Goal: Information Seeking & Learning: Learn about a topic

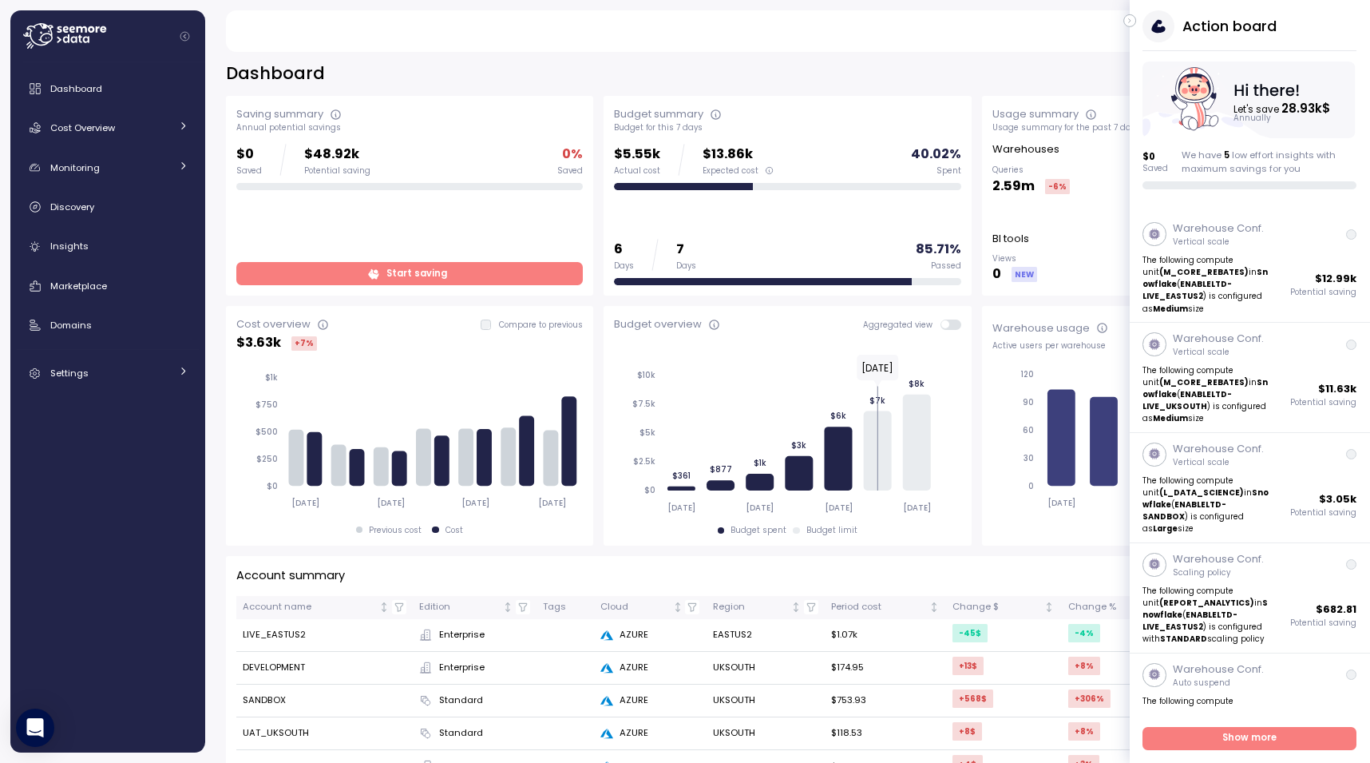
click at [1125, 14] on div "Matan Avneri Admin" at bounding box center [781, 31] width 1075 height 42
click at [1136, 24] on div "Action board Let's save 28.93k $ Annually $ 0 Saved We have 5 low effort insigh…" at bounding box center [1250, 99] width 240 height 179
click at [1135, 20] on button "button" at bounding box center [1130, 20] width 13 height 13
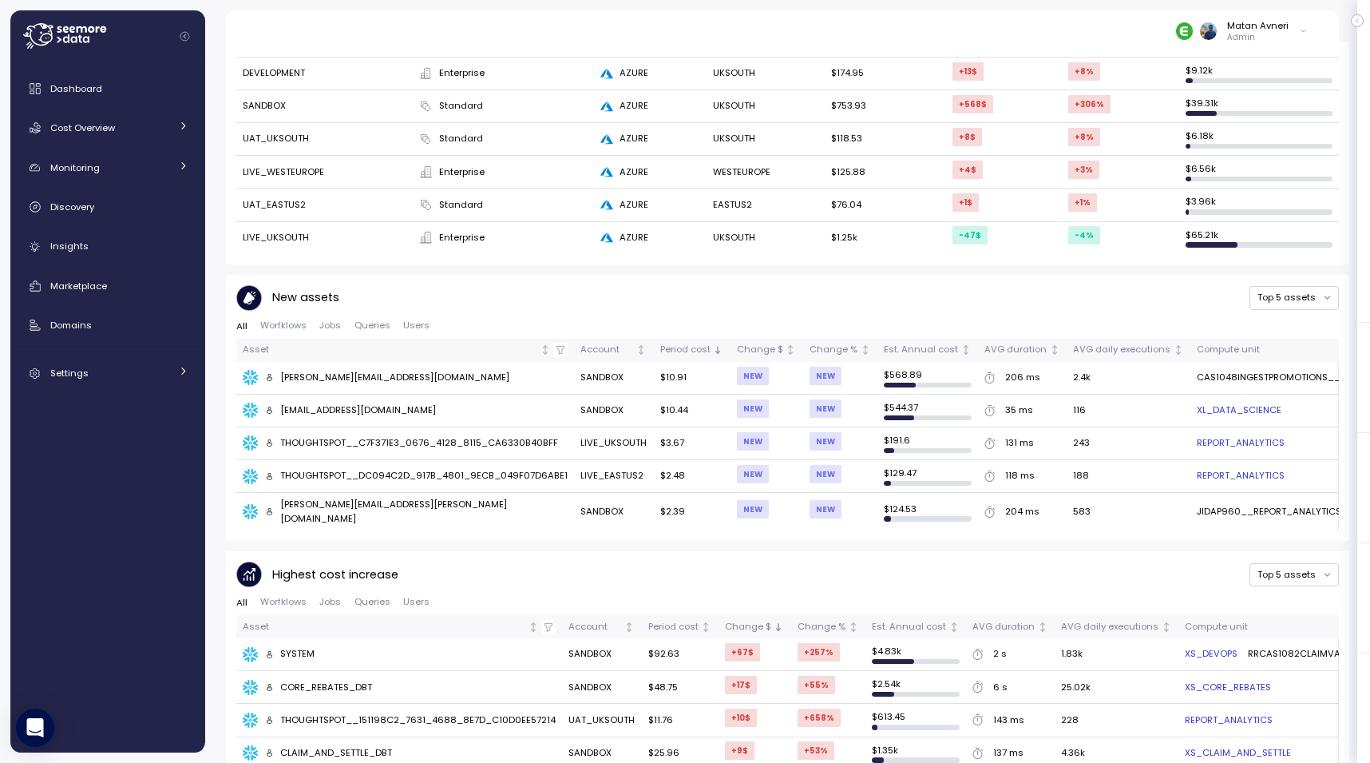
scroll to position [648, 0]
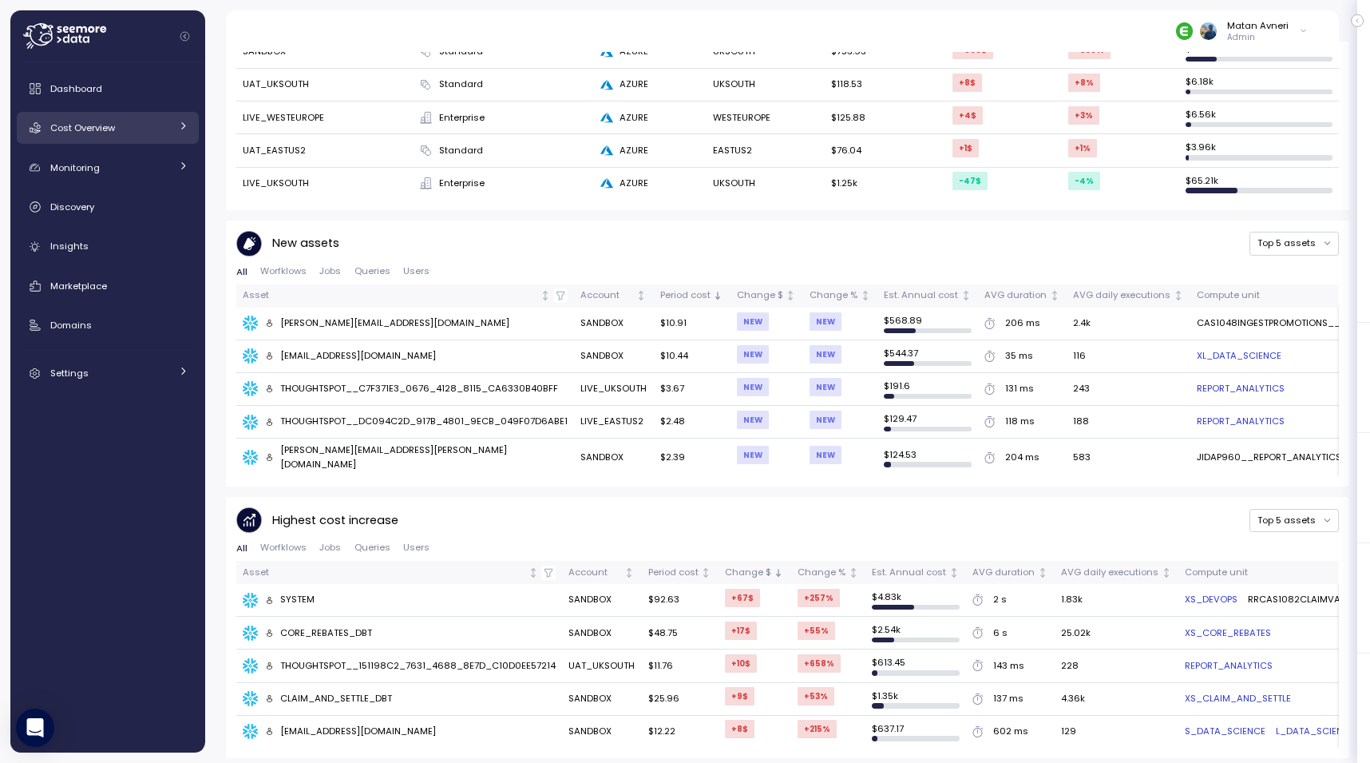
click at [94, 129] on span "Cost Overview" at bounding box center [82, 127] width 65 height 13
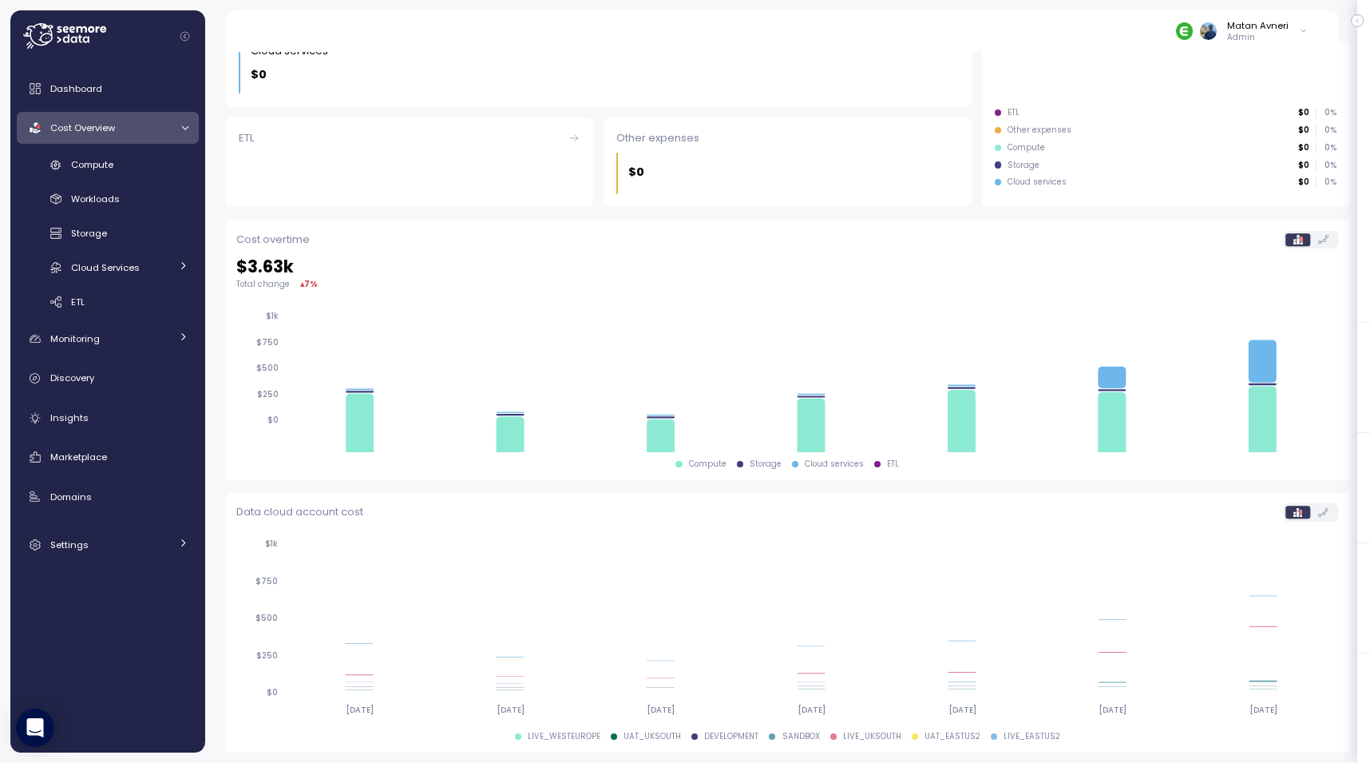
scroll to position [315, 0]
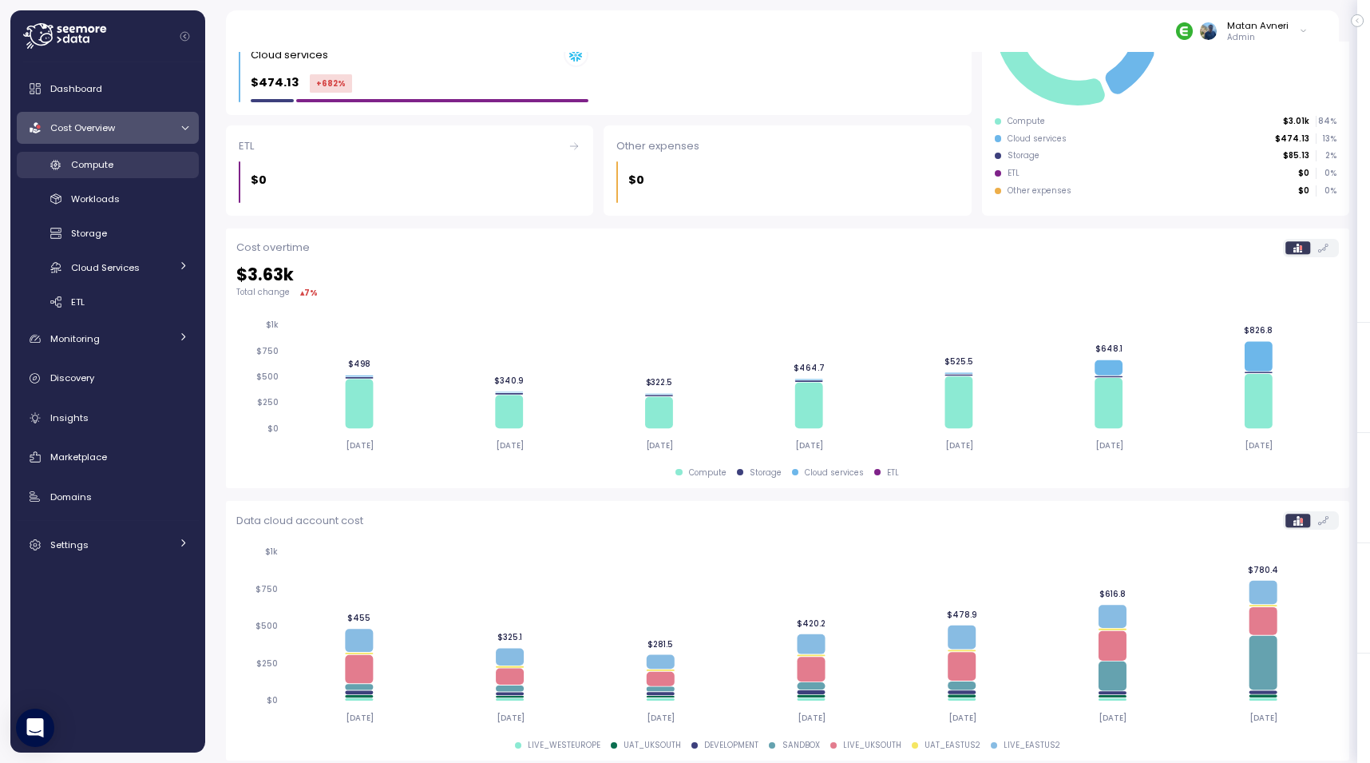
click at [95, 166] on span "Compute" at bounding box center [92, 164] width 42 height 13
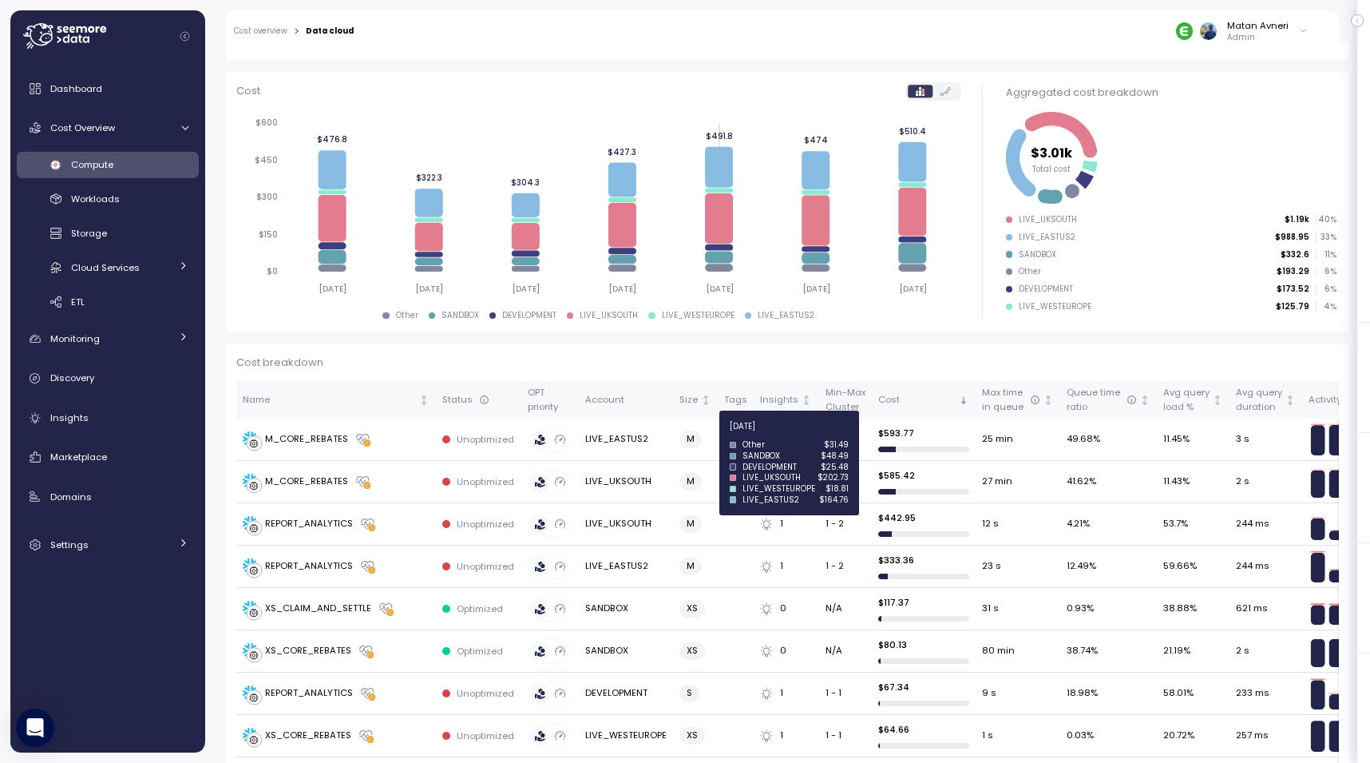
scroll to position [225, 0]
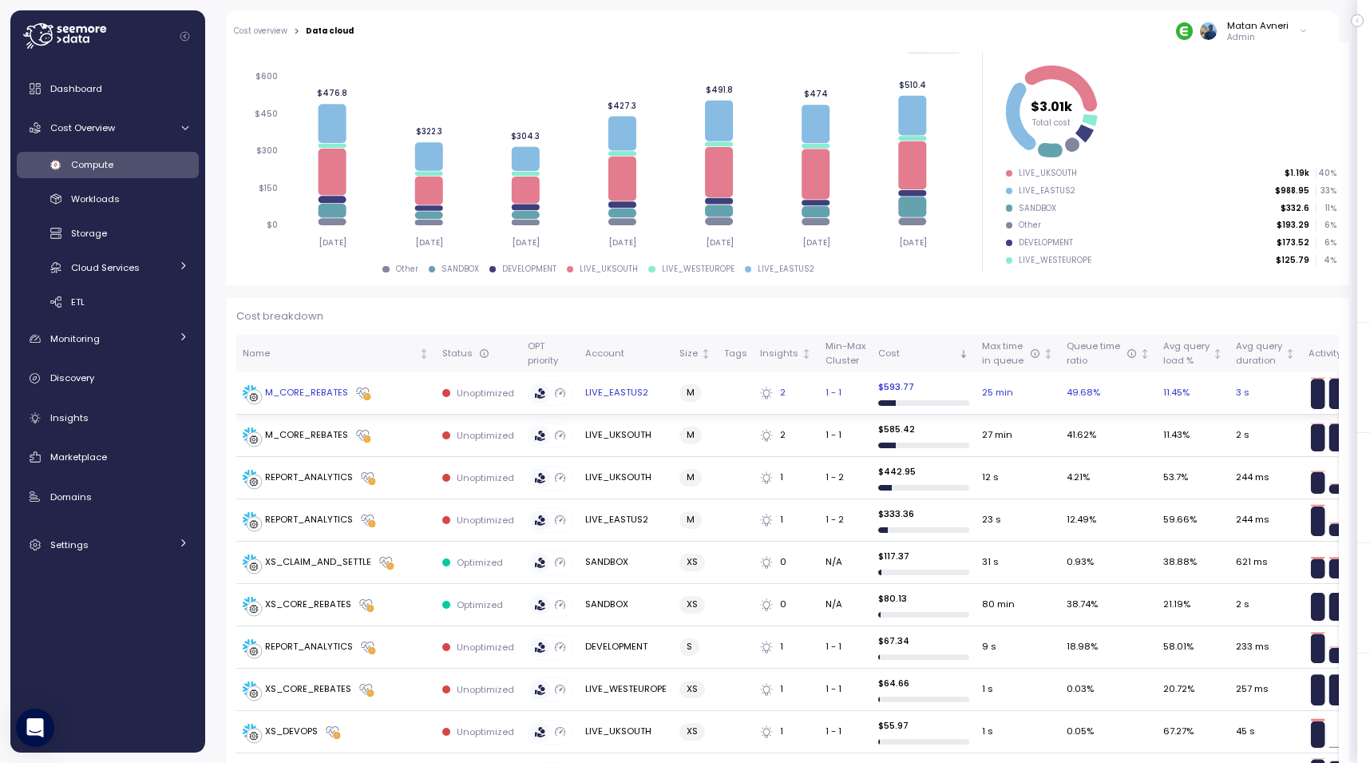
click at [292, 399] on div "M_CORE_REBATES" at bounding box center [306, 393] width 83 height 14
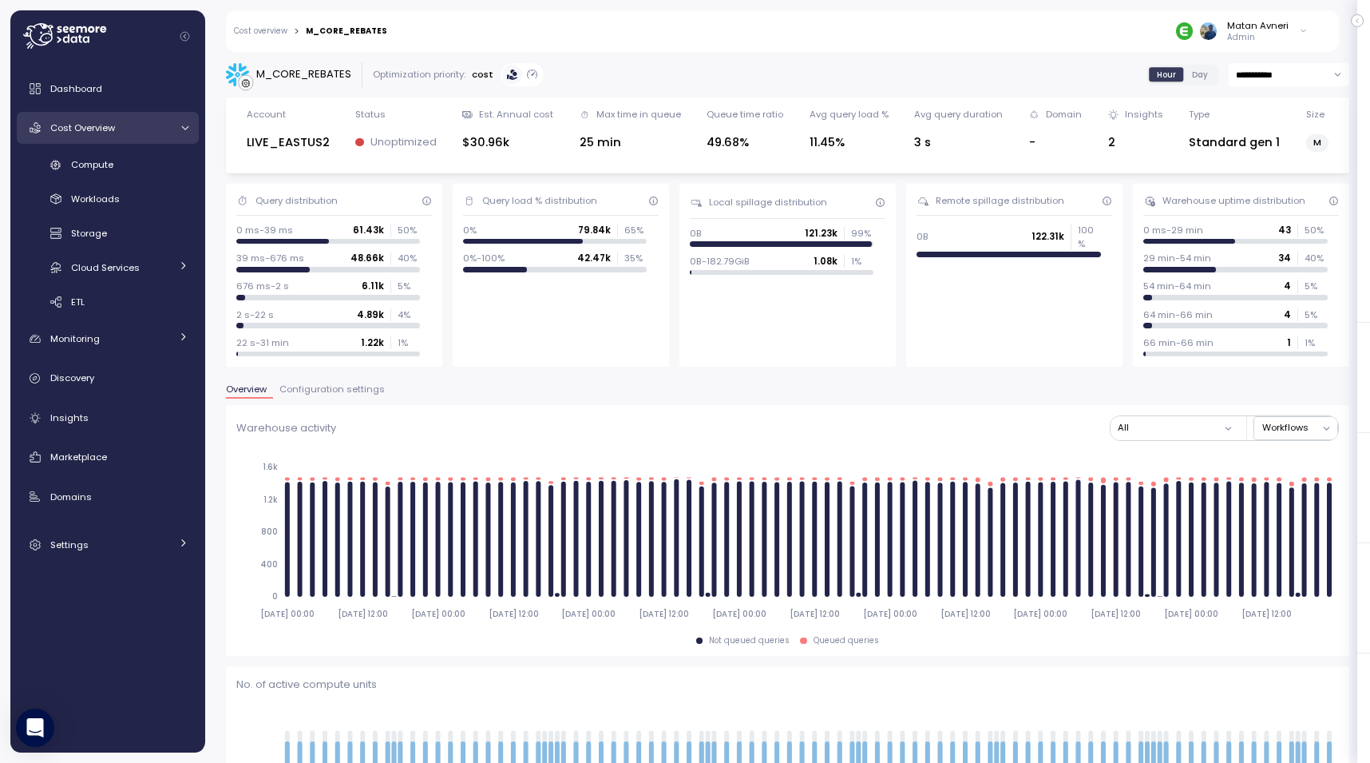
click at [126, 133] on div "Cost Overview" at bounding box center [110, 128] width 120 height 16
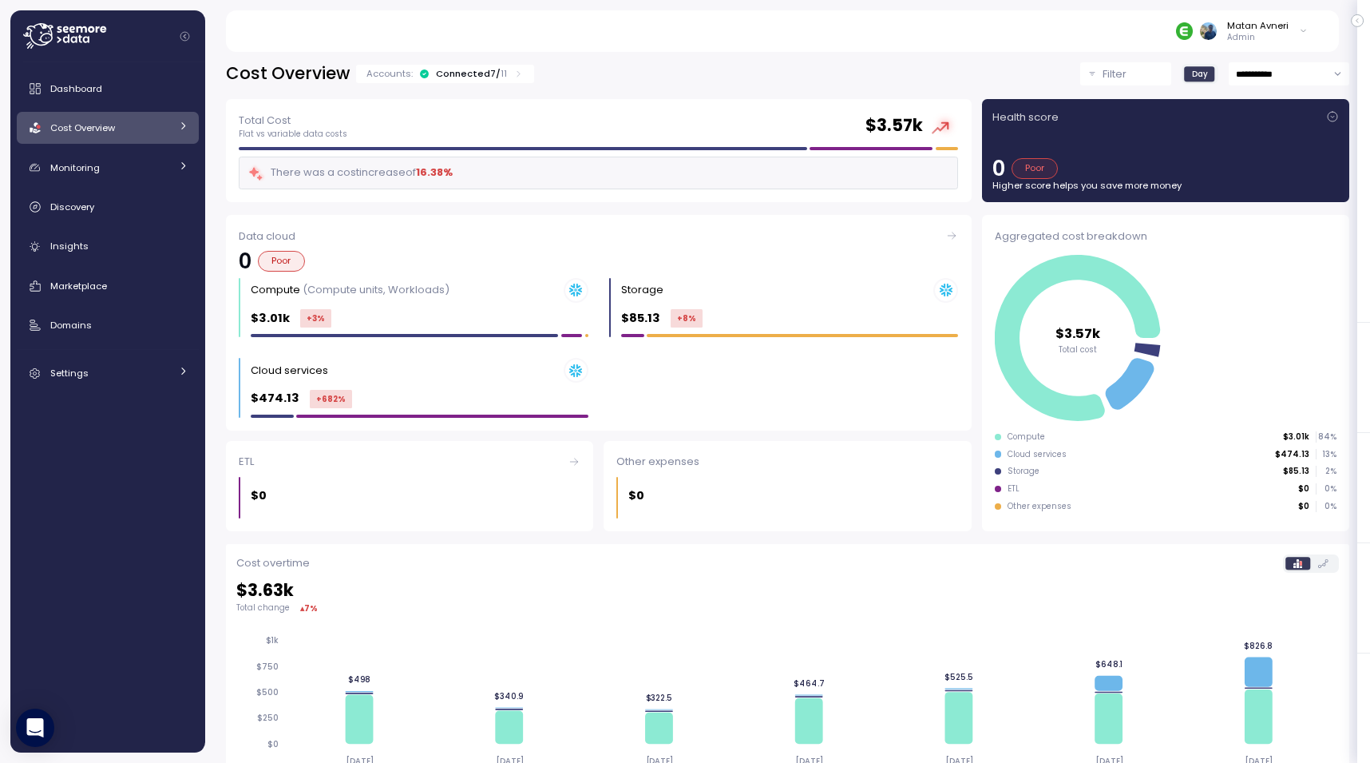
click at [460, 73] on div "Connected 7 / 11" at bounding box center [471, 73] width 71 height 13
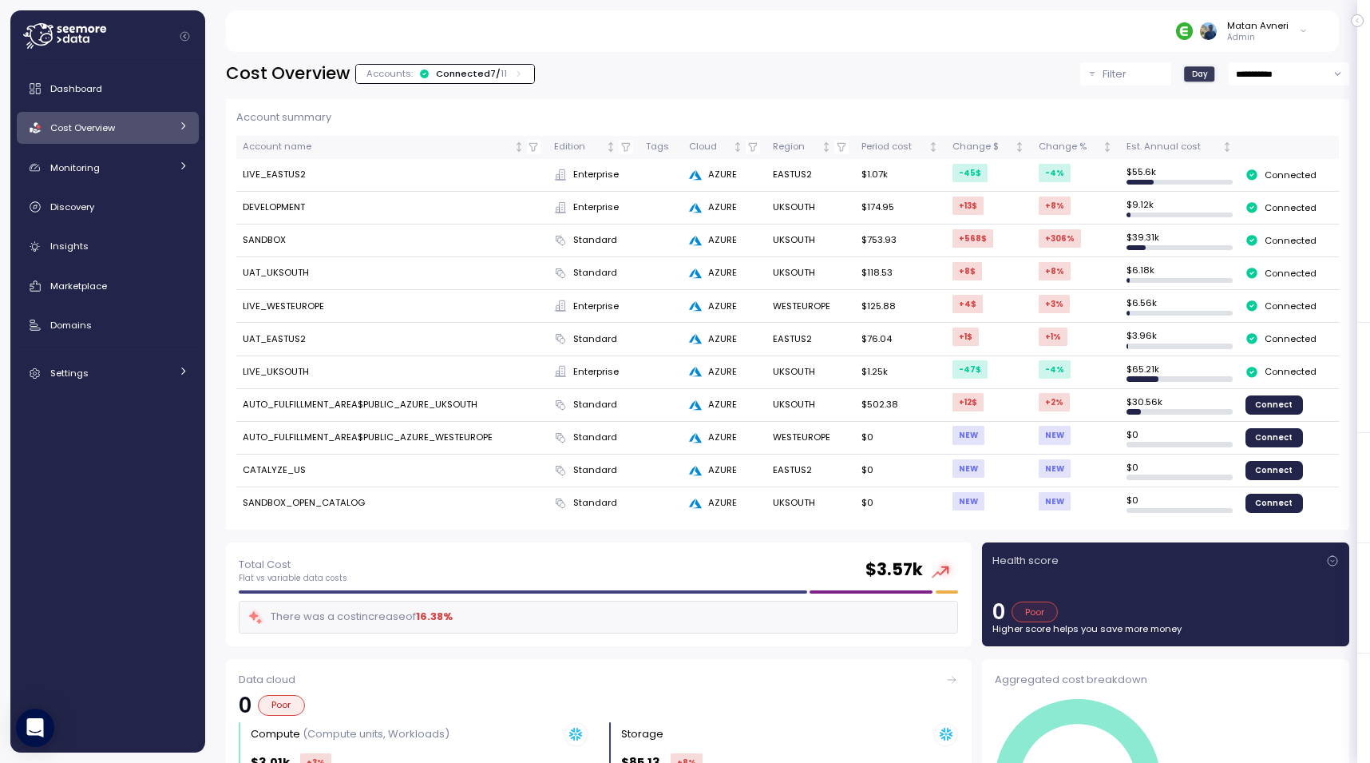
click at [276, 458] on td "CATALYZE_US" at bounding box center [391, 470] width 311 height 33
copy td "CATALYZE_US"
click at [98, 276] on link "Marketplace" at bounding box center [108, 286] width 182 height 32
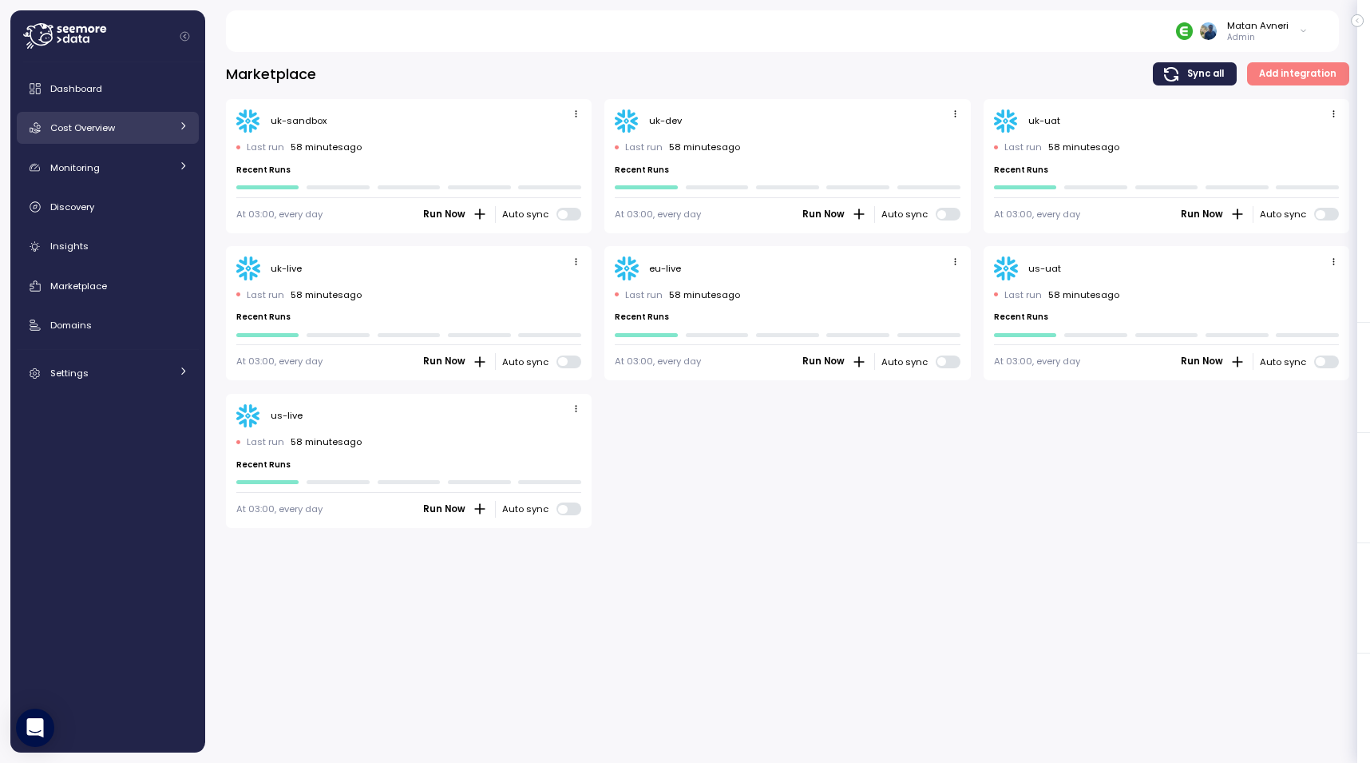
click at [95, 129] on span "Cost Overview" at bounding box center [82, 127] width 65 height 13
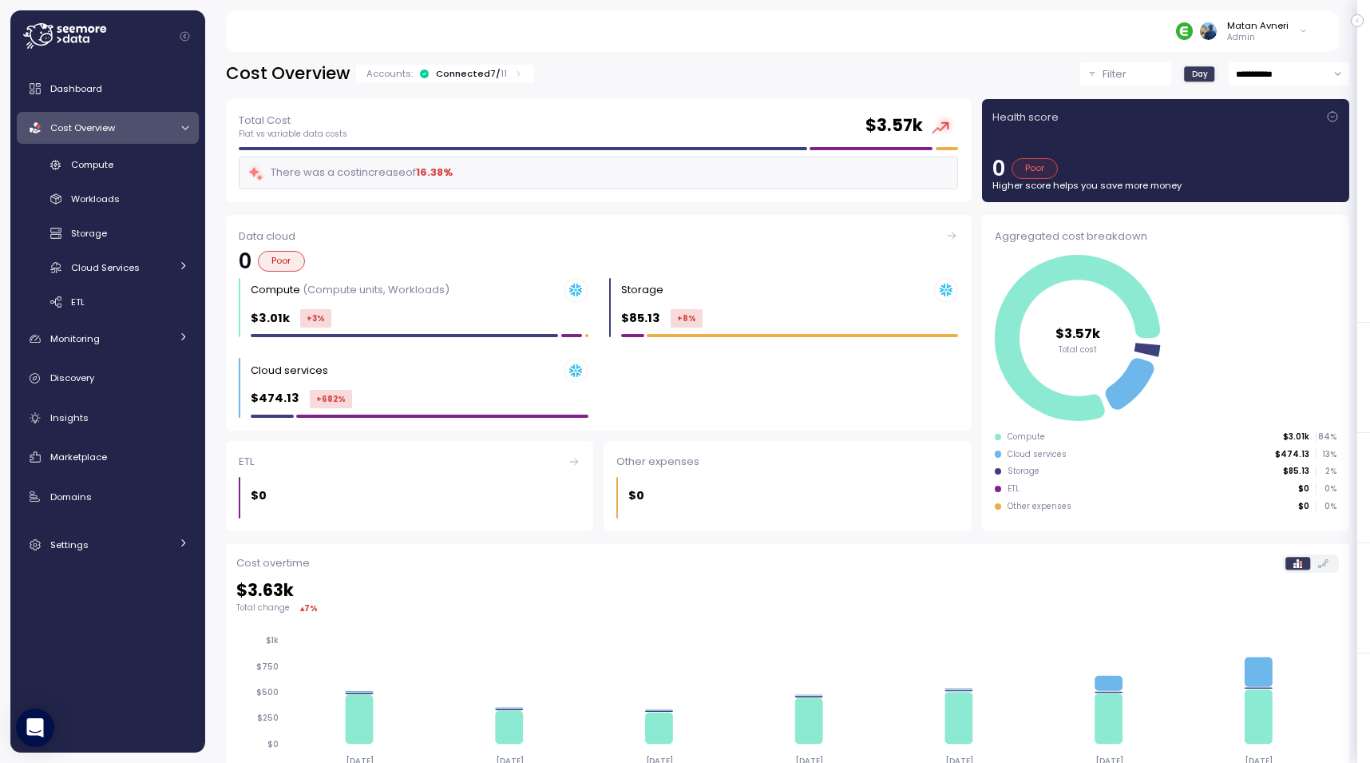
click at [460, 69] on div "Connected 7 / 11" at bounding box center [471, 73] width 71 height 13
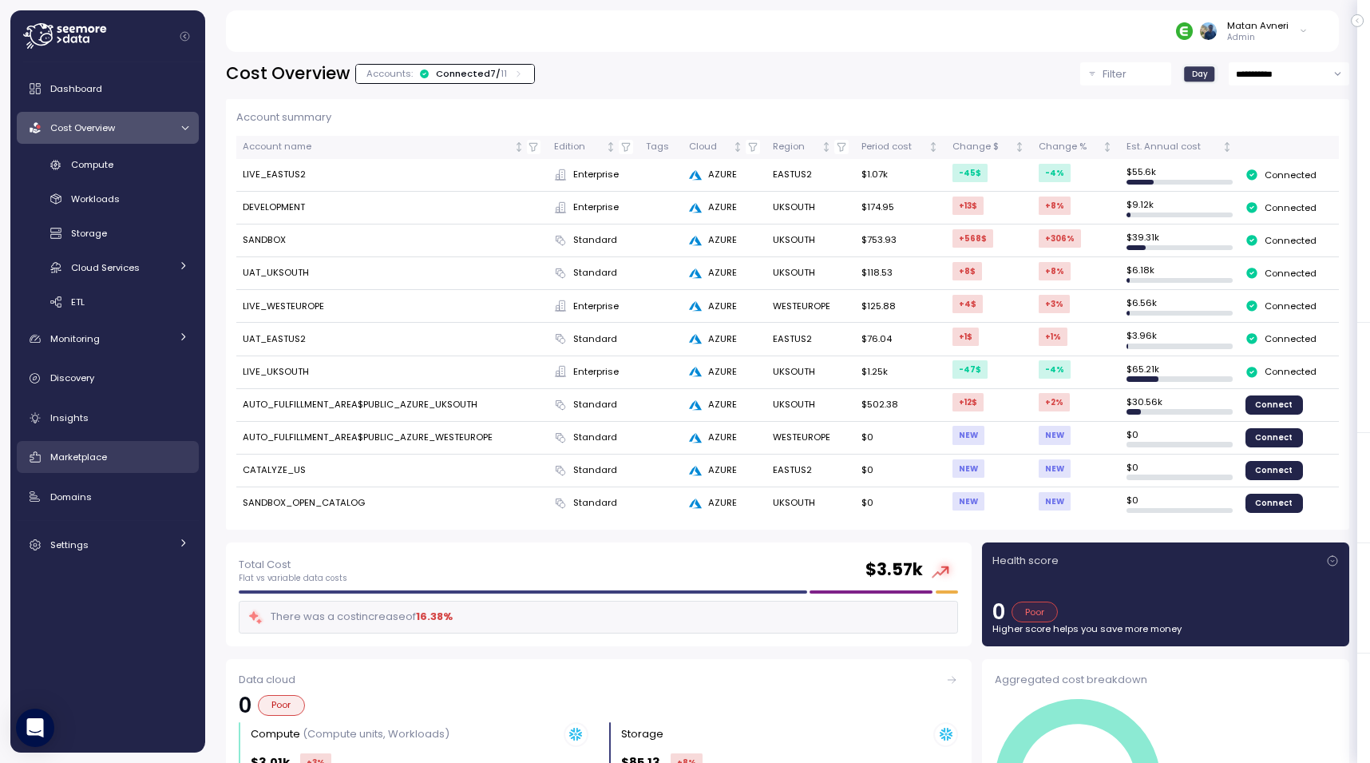
click at [84, 448] on link "Marketplace" at bounding box center [108, 457] width 182 height 32
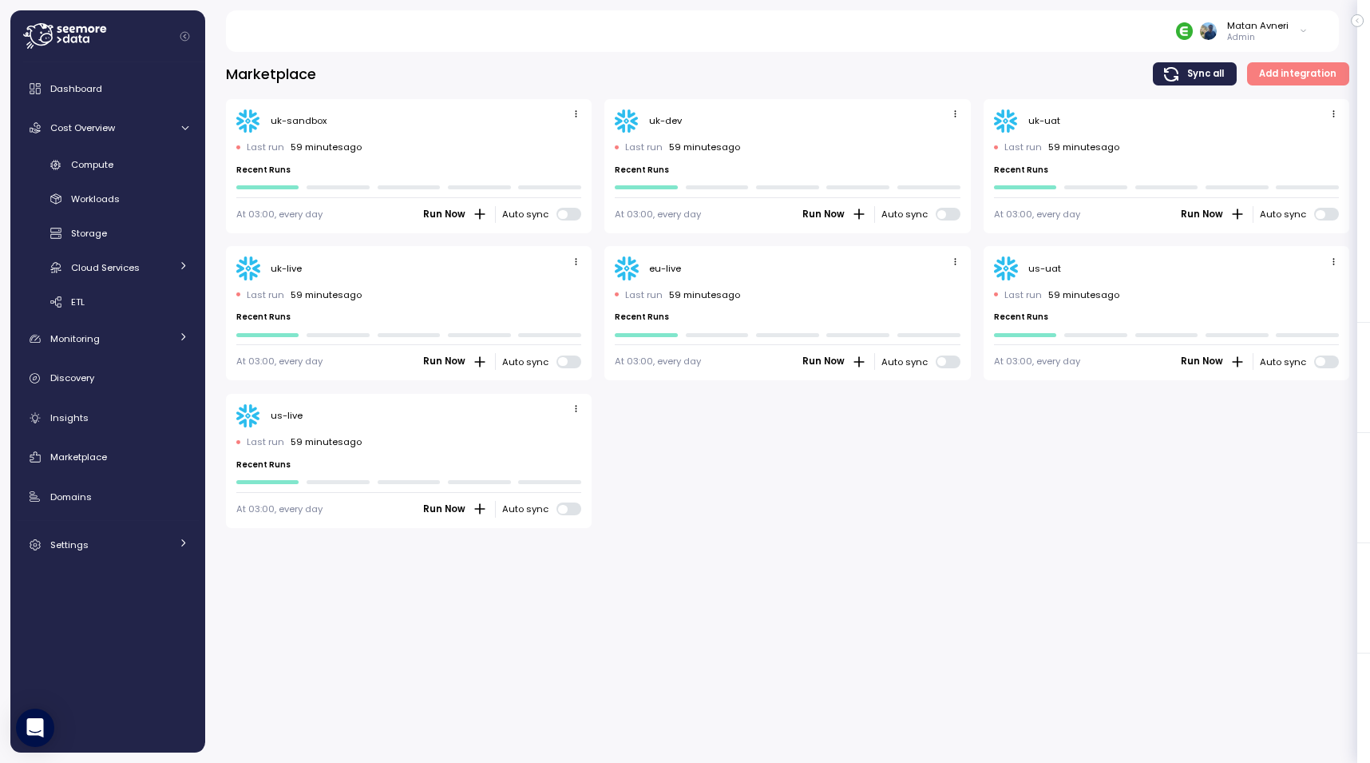
click at [580, 406] on icon "button" at bounding box center [576, 408] width 10 height 10
click at [577, 426] on div "Edit Delete" at bounding box center [551, 449] width 67 height 52
click at [565, 433] on div "Edit" at bounding box center [559, 438] width 29 height 14
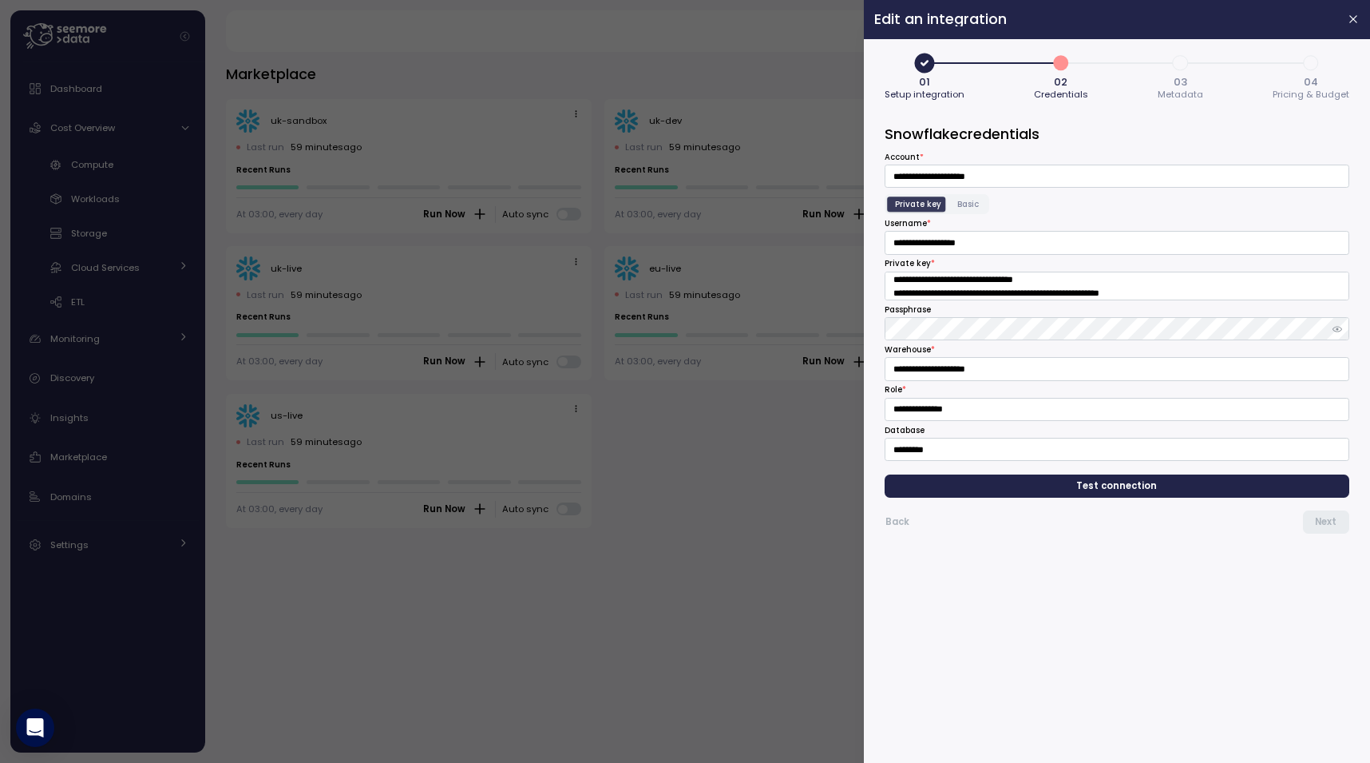
click at [666, 469] on div at bounding box center [685, 381] width 1370 height 763
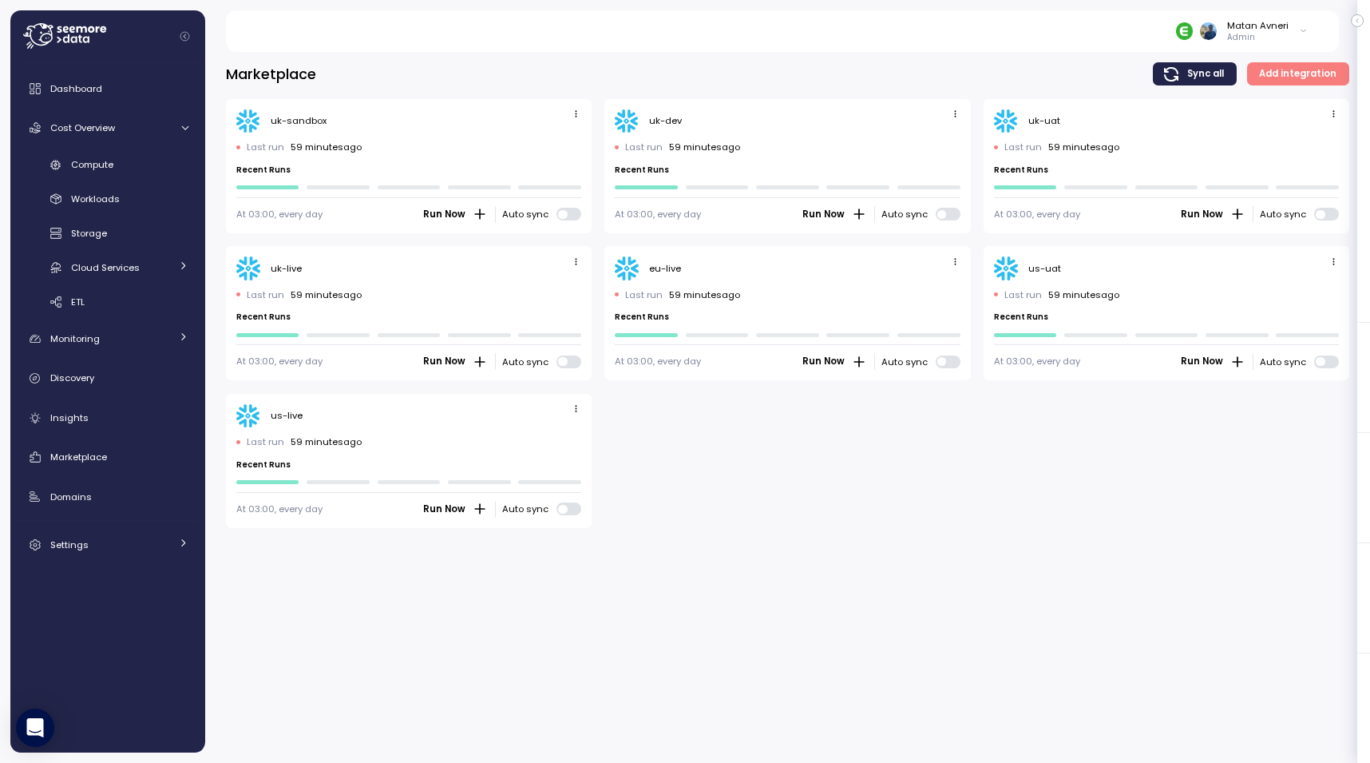
click at [1330, 260] on icon "button" at bounding box center [1334, 261] width 10 height 10
click at [1320, 285] on div "Edit" at bounding box center [1317, 291] width 29 height 14
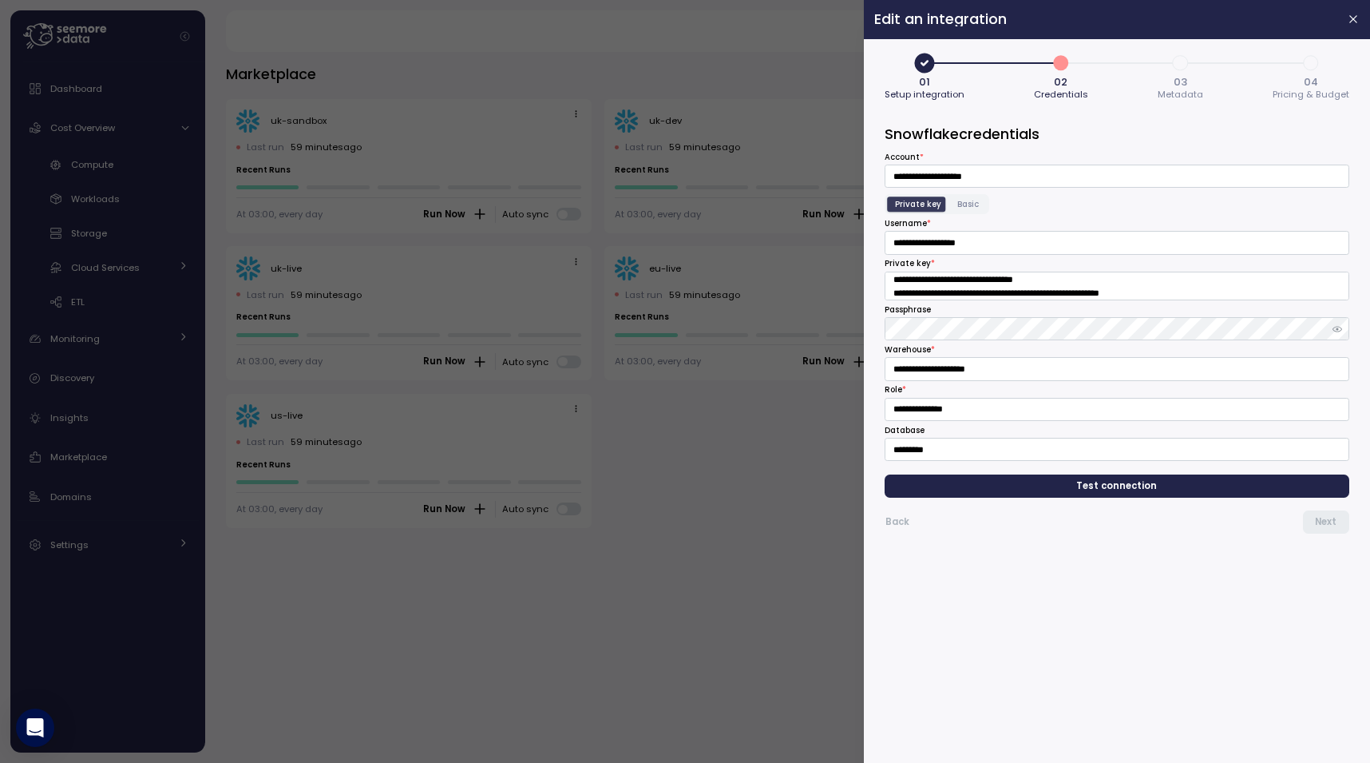
click at [700, 284] on div at bounding box center [685, 381] width 1370 height 763
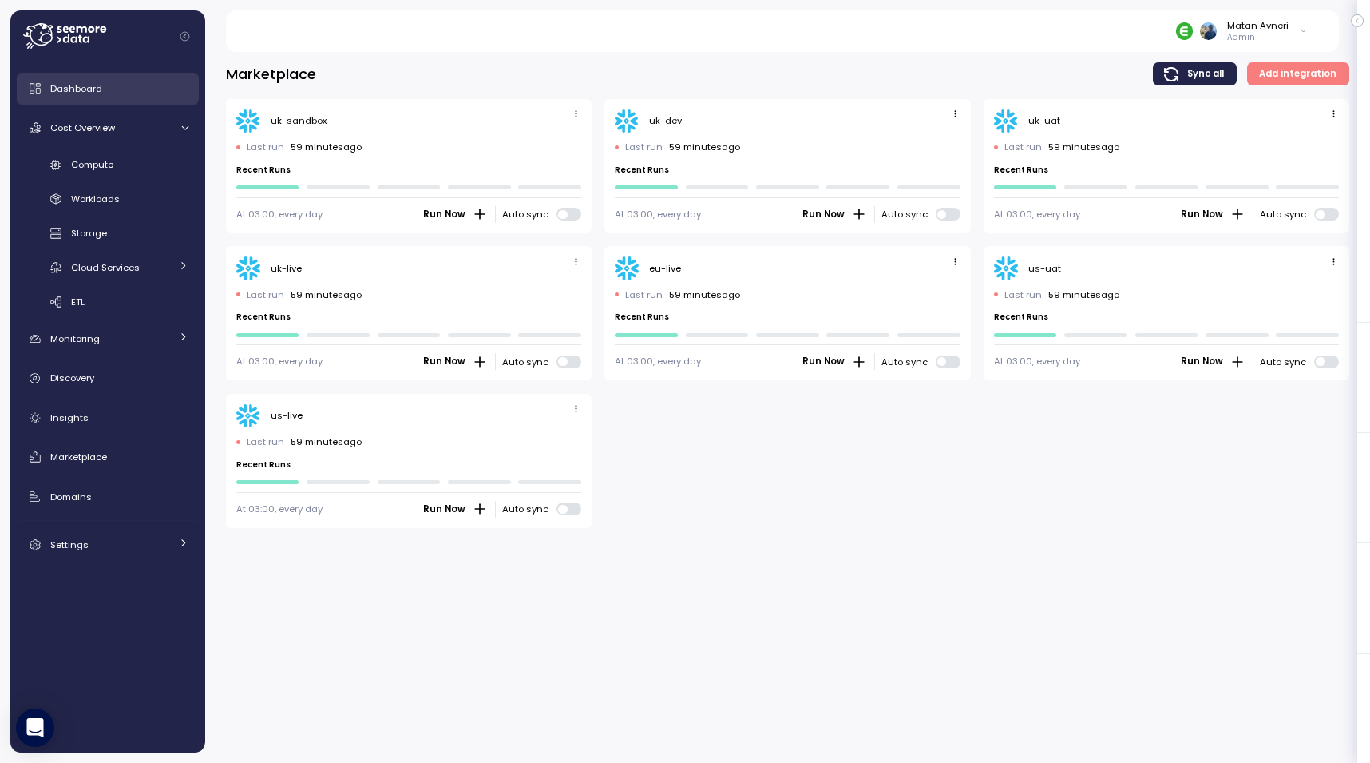
click at [112, 91] on div "Dashboard" at bounding box center [119, 89] width 138 height 16
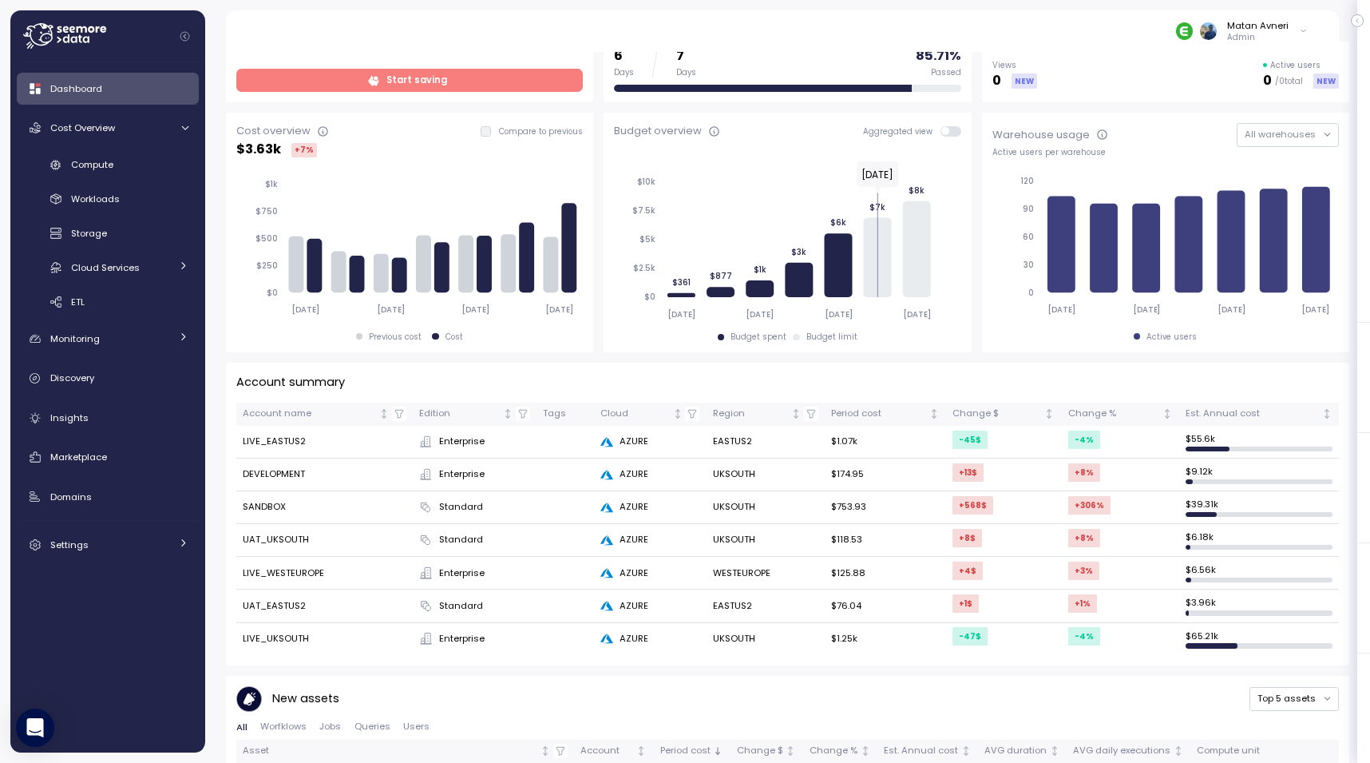
scroll to position [195, 0]
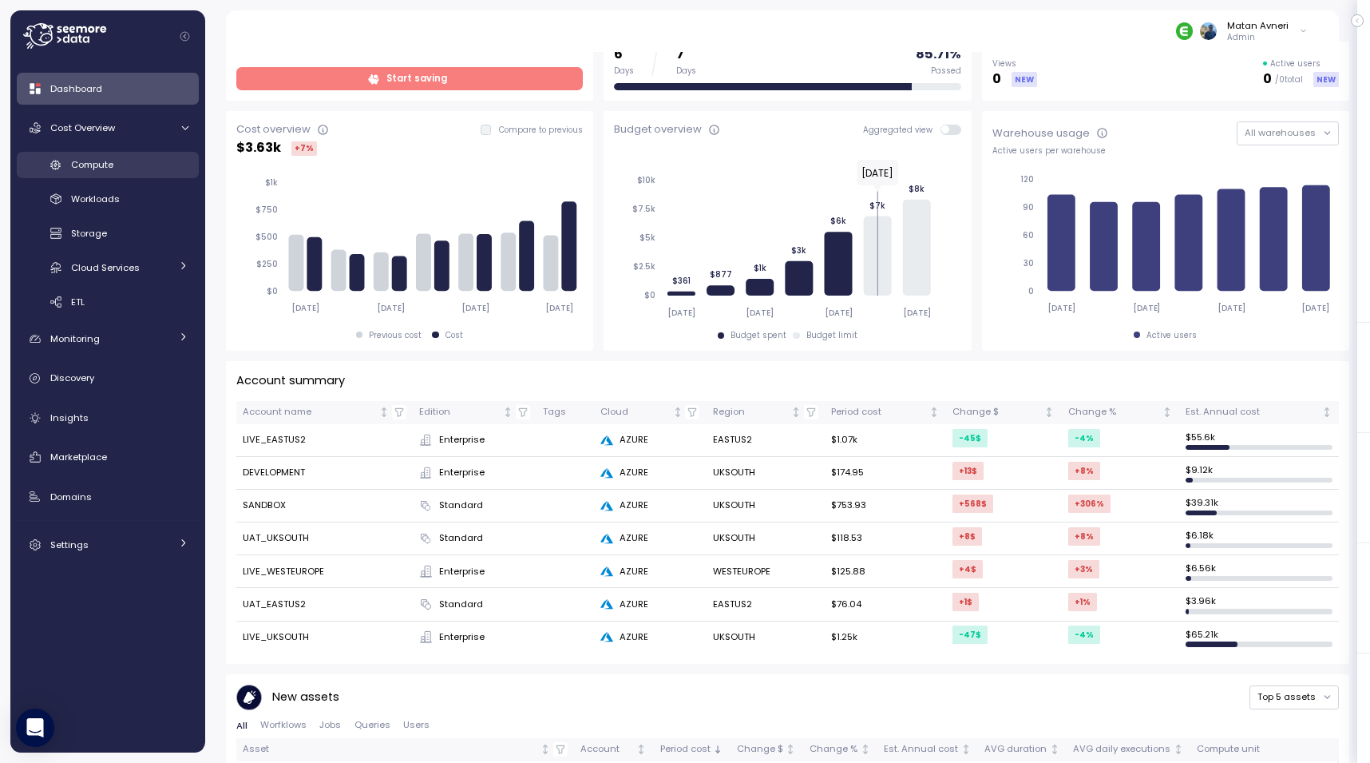
click at [107, 165] on span "Compute" at bounding box center [92, 164] width 42 height 13
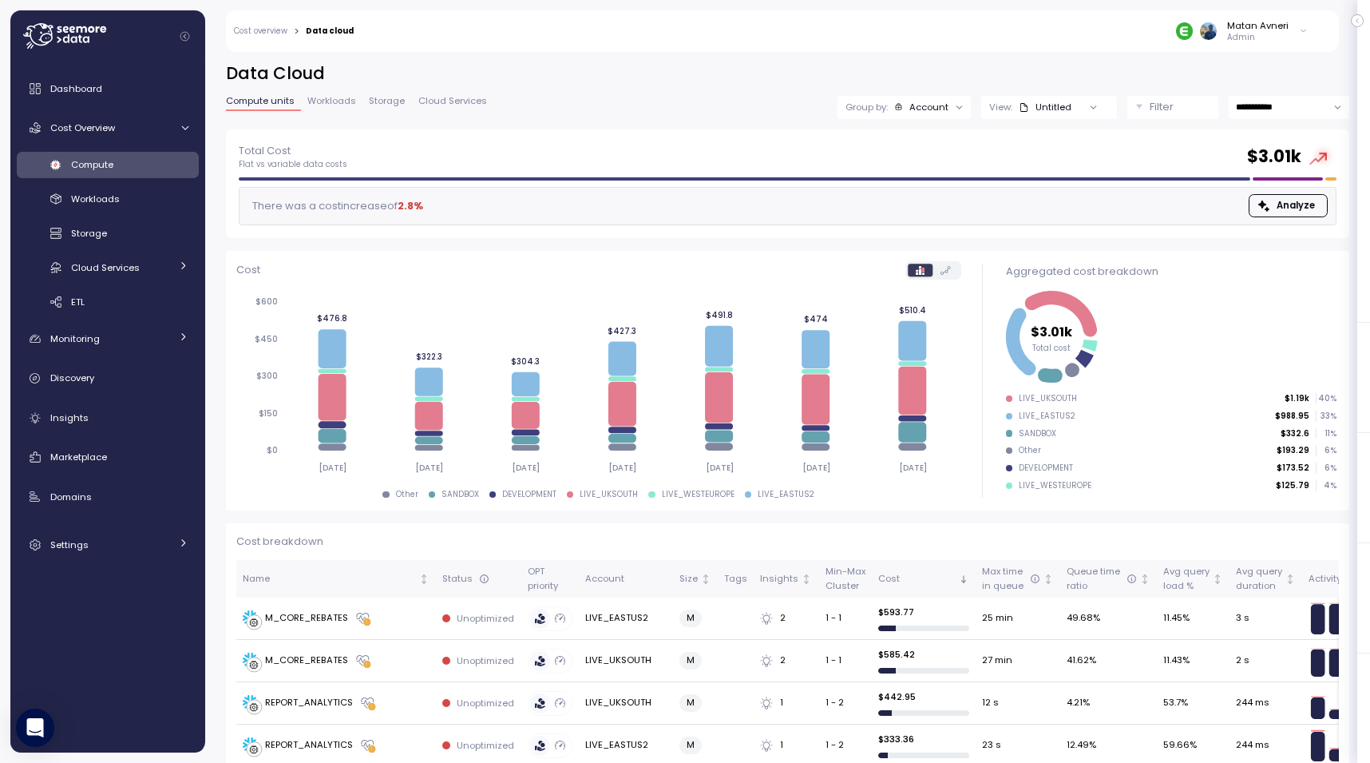
click at [898, 98] on div "Group by: Account" at bounding box center [904, 107] width 133 height 23
click at [1199, 105] on div "Filter" at bounding box center [1180, 107] width 61 height 16
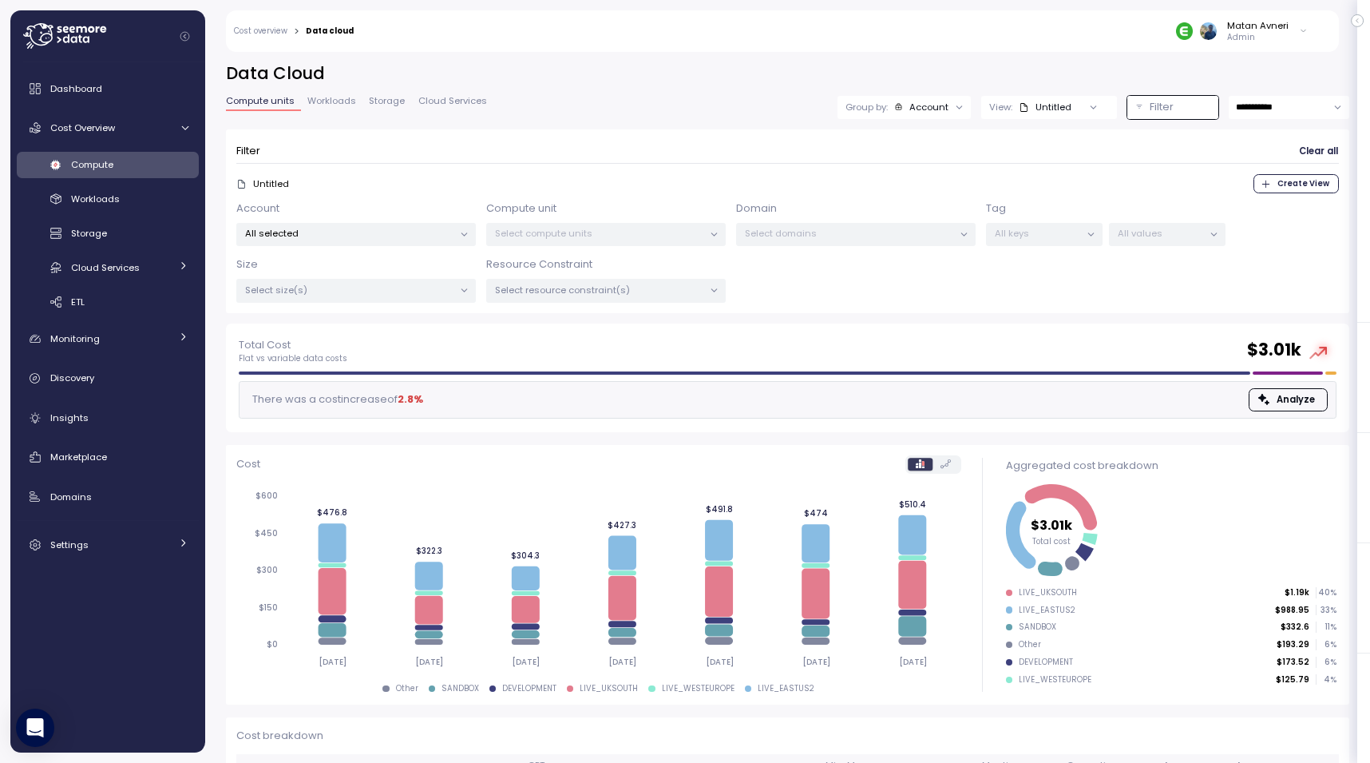
click at [340, 223] on div "All selected" at bounding box center [356, 234] width 240 height 23
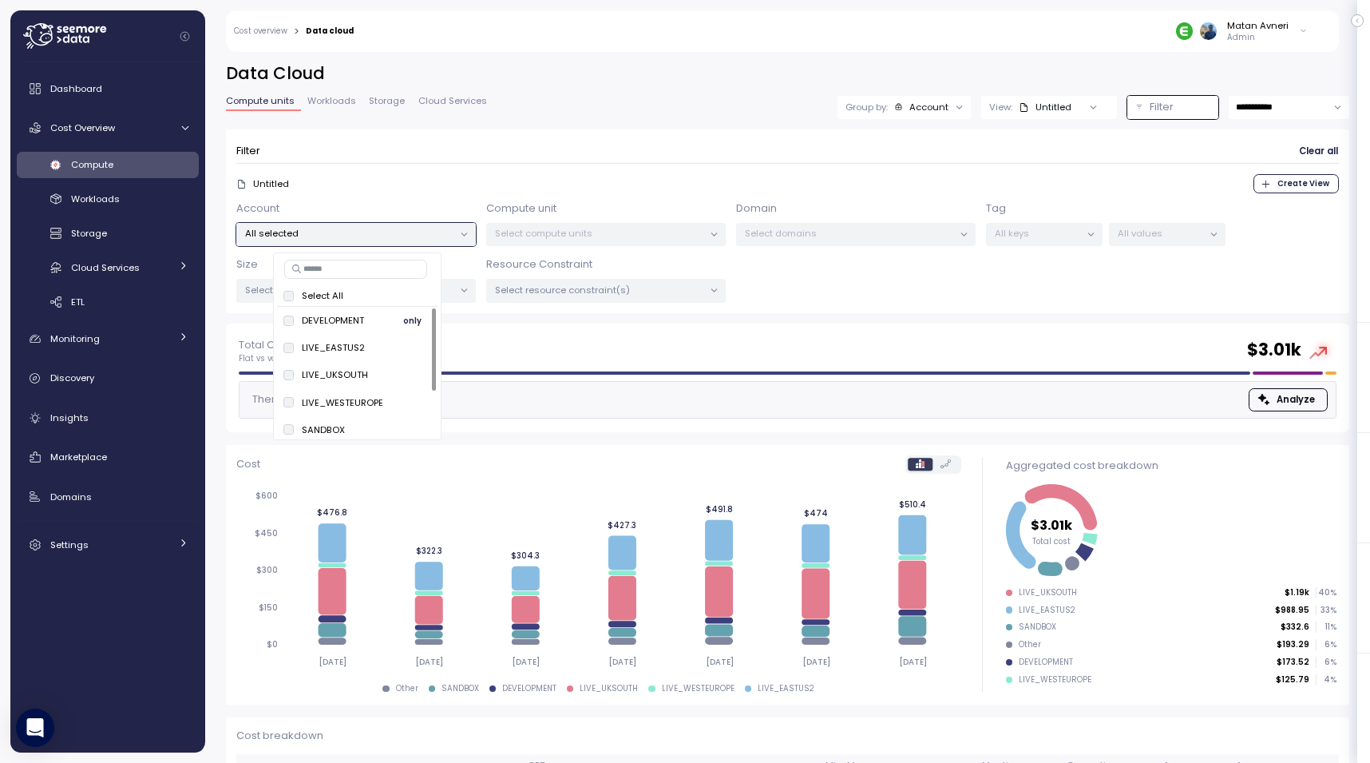
click at [414, 323] on span "only" at bounding box center [412, 320] width 18 height 18
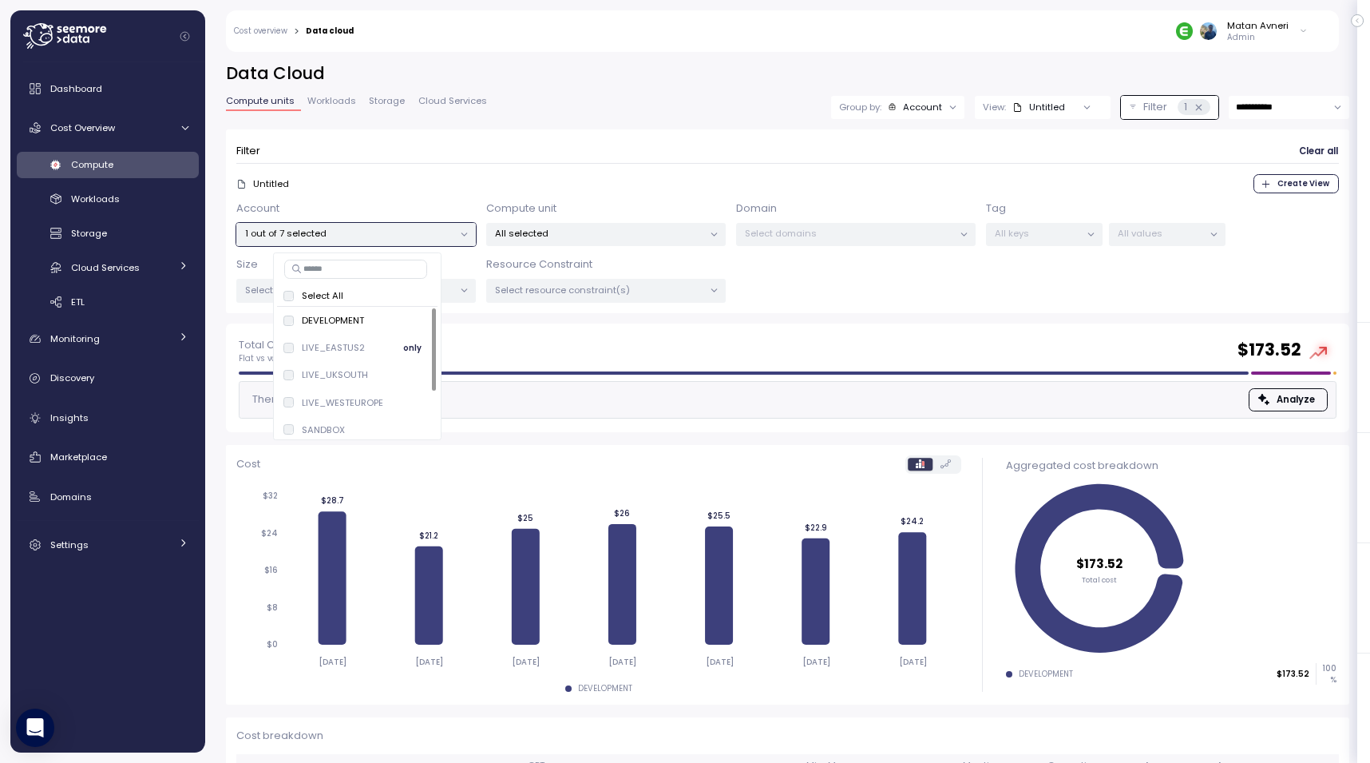
click at [401, 347] on button "only" at bounding box center [413, 347] width 38 height 19
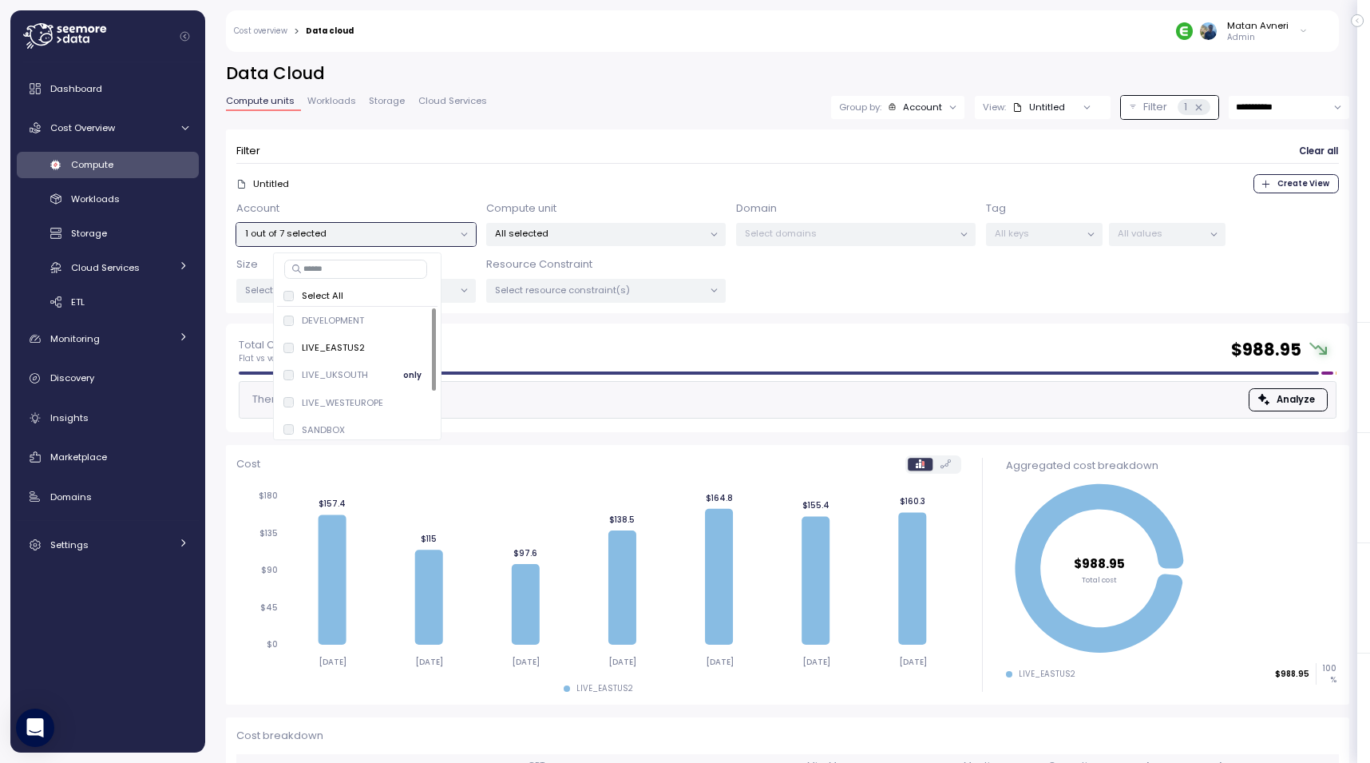
click at [413, 373] on span "only" at bounding box center [412, 376] width 18 height 18
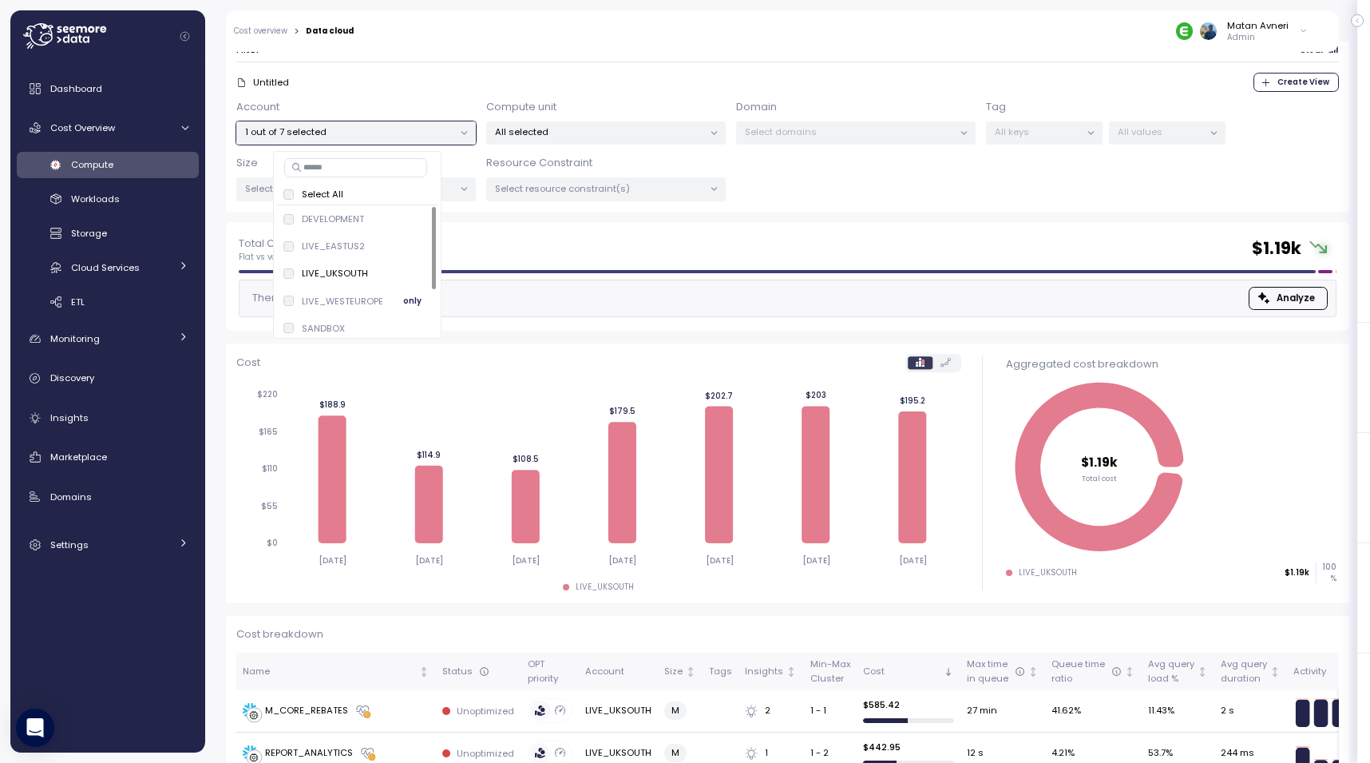
scroll to position [61, 0]
click at [405, 295] on span "only" at bounding box center [412, 295] width 18 height 18
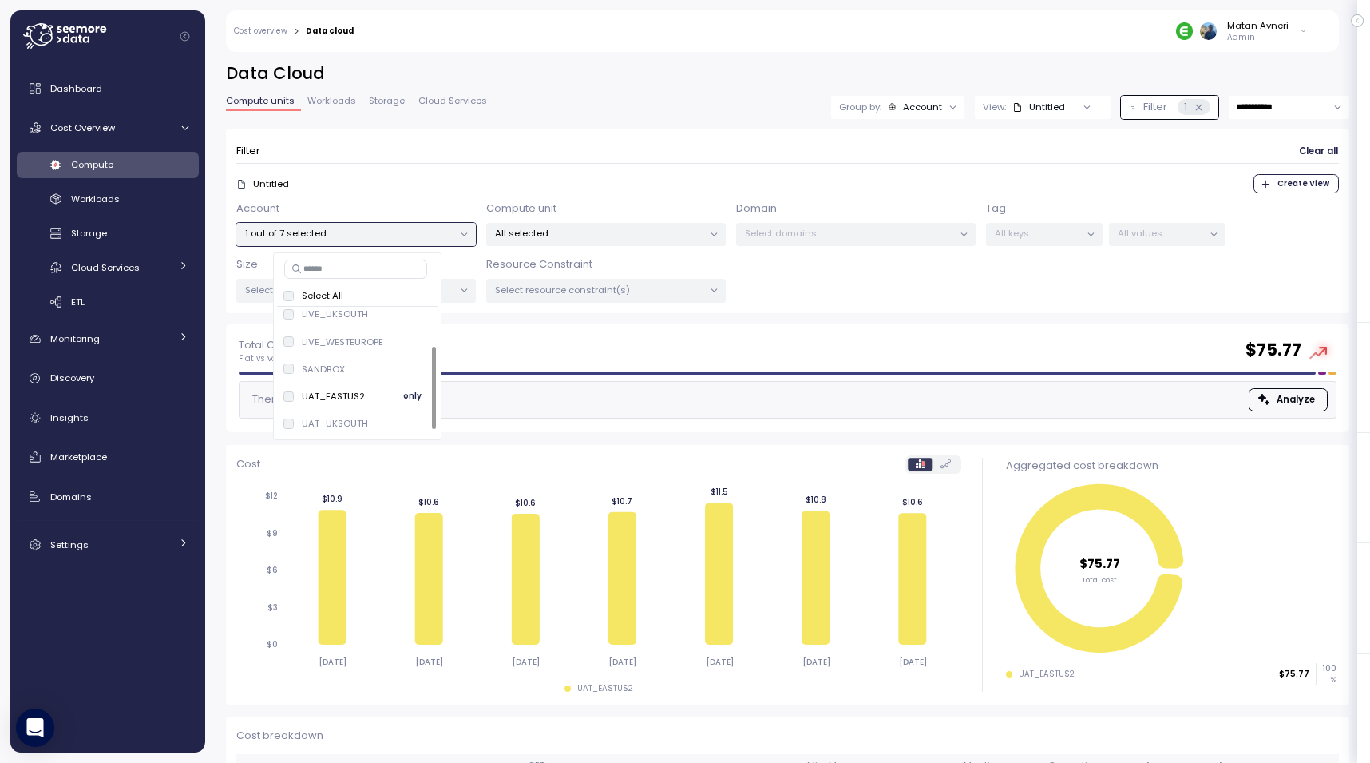
click at [369, 398] on div "UAT_EASTUS2 only" at bounding box center [358, 396] width 149 height 19
